Goal: Information Seeking & Learning: Learn about a topic

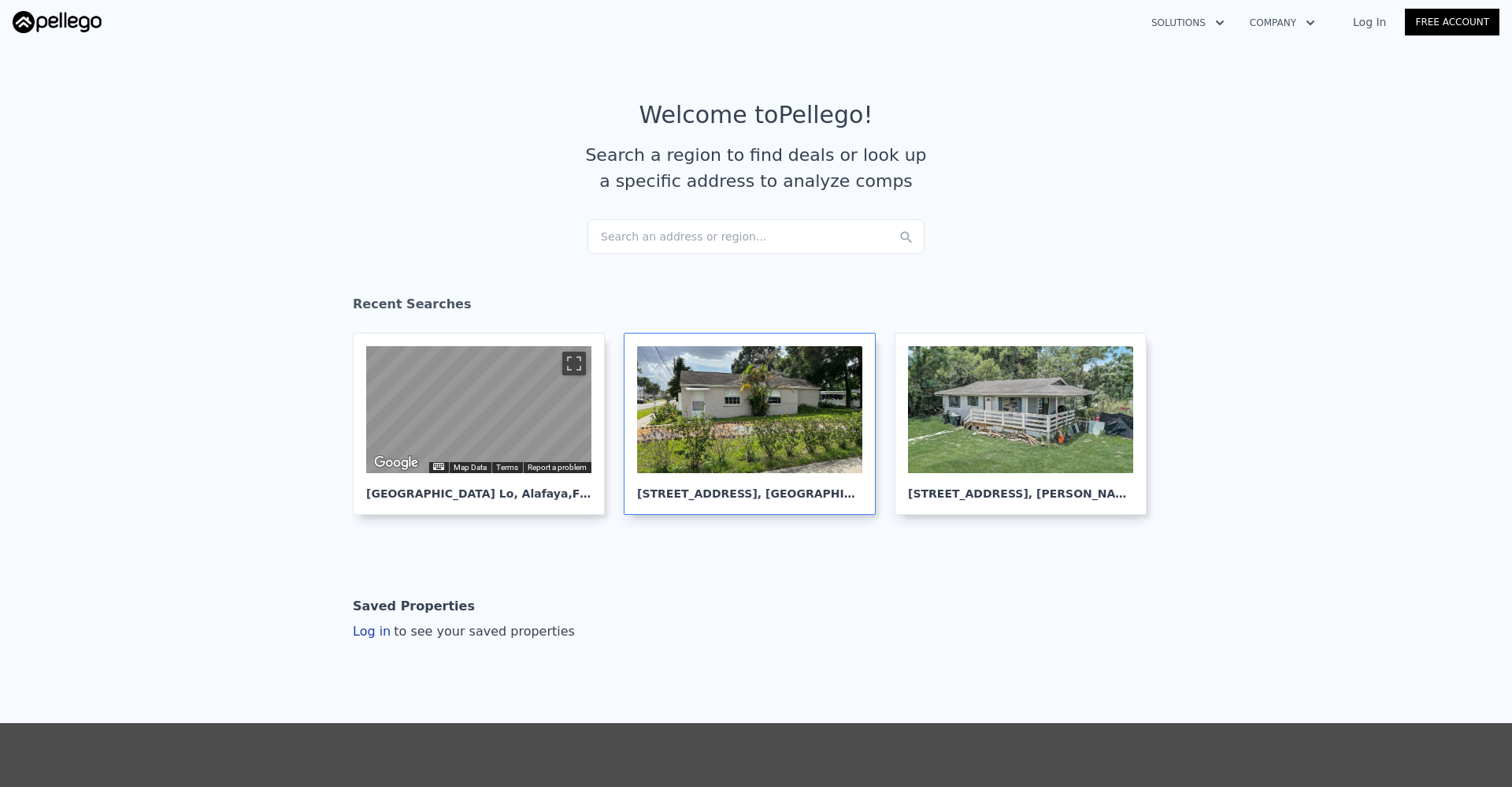
click at [706, 459] on div at bounding box center [749, 409] width 226 height 127
click at [752, 469] on div at bounding box center [749, 409] width 226 height 127
click at [617, 238] on div "Search an address or region..." at bounding box center [756, 236] width 337 height 35
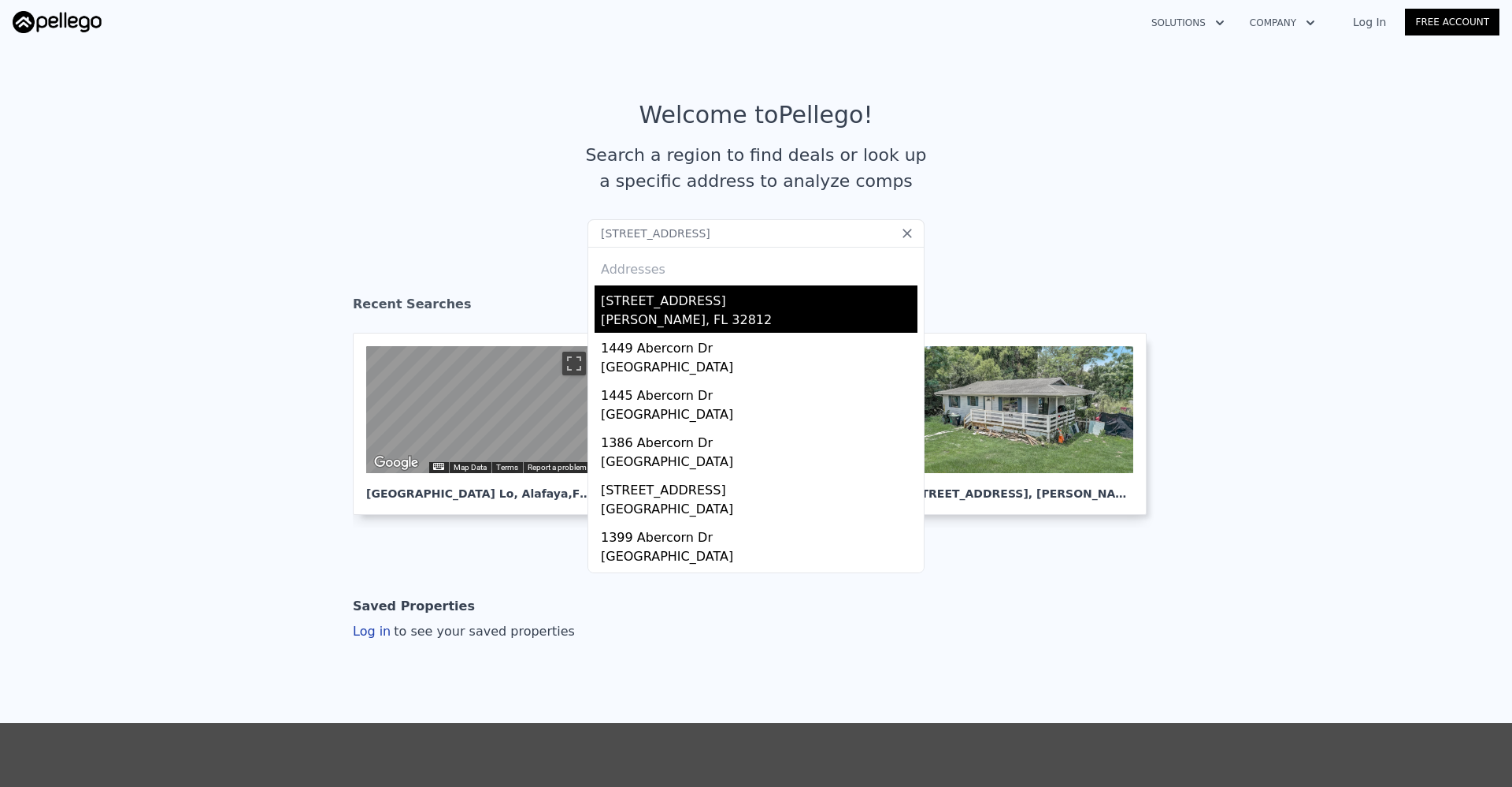
type input "[STREET_ADDRESS]"
click at [726, 296] on div "[STREET_ADDRESS]" at bounding box center [759, 297] width 317 height 25
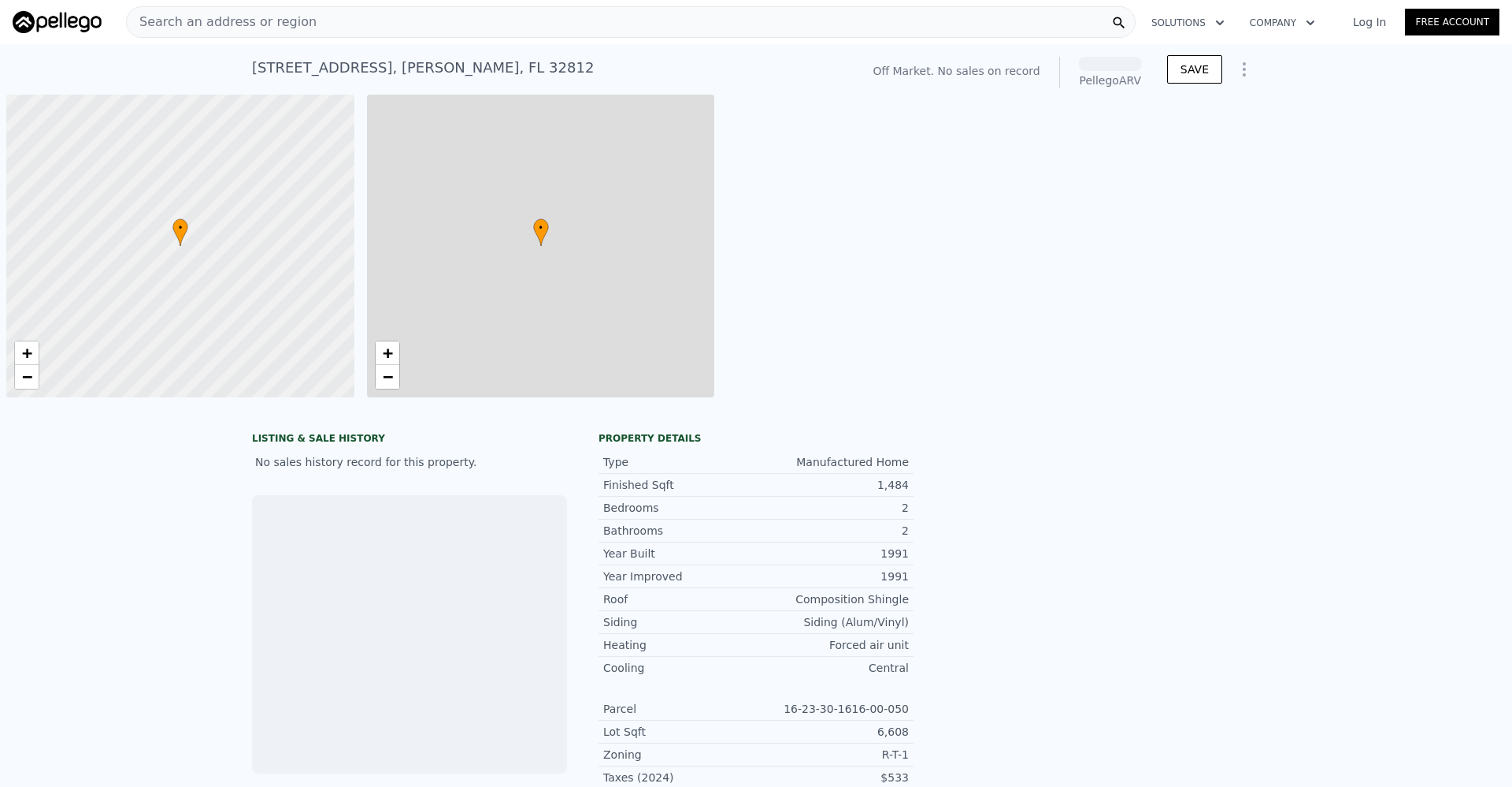
scroll to position [0, 6]
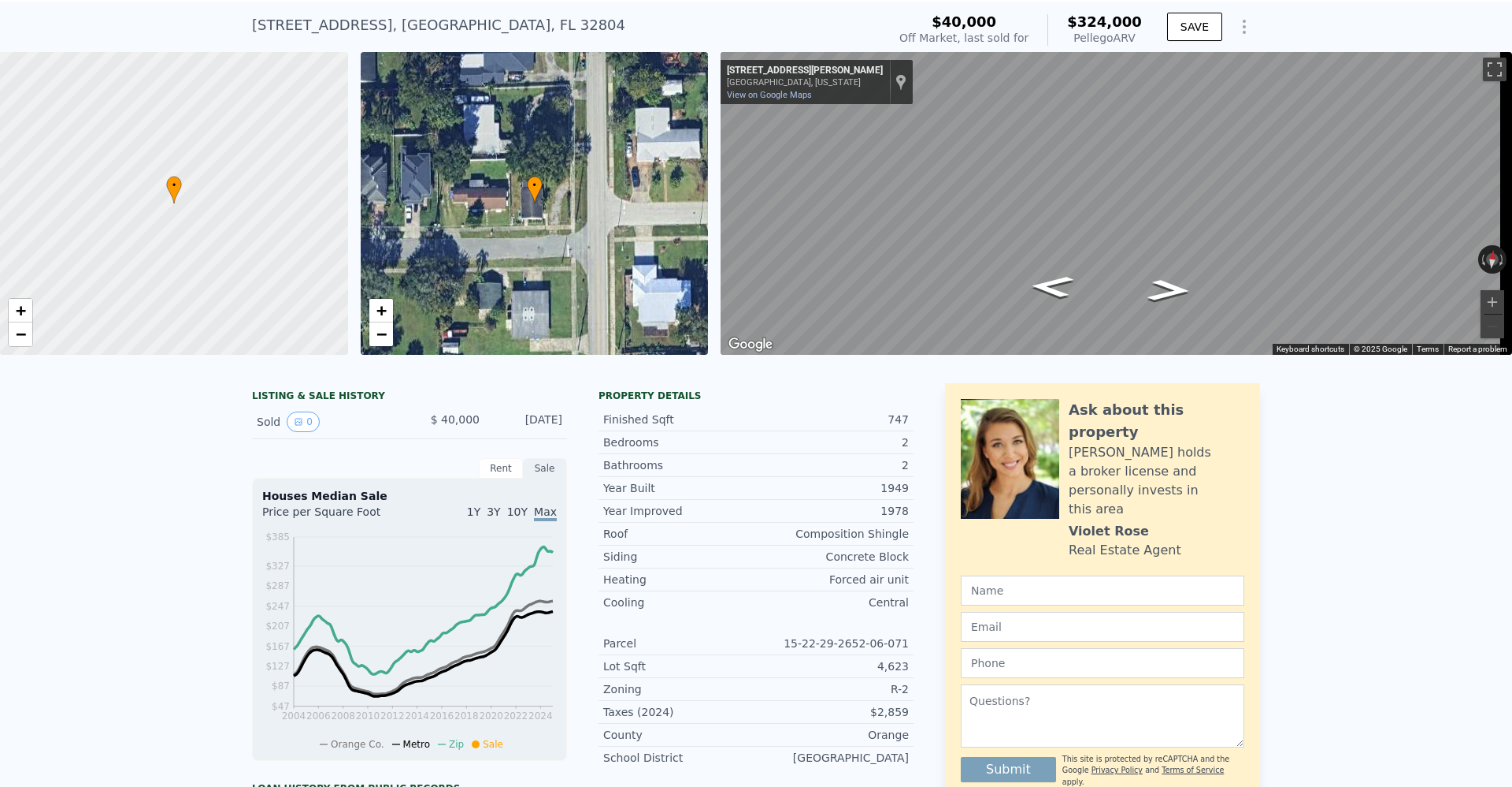
scroll to position [48, 0]
